Goal: Transaction & Acquisition: Purchase product/service

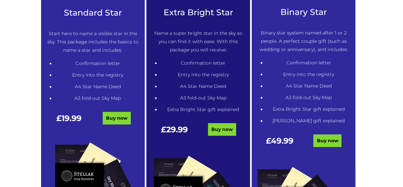
scroll to position [388, 0]
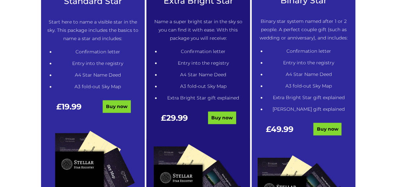
click at [87, 67] on li "Entry into the registry" at bounding box center [97, 63] width 85 height 8
click at [119, 106] on link "Buy now" at bounding box center [117, 106] width 28 height 13
